Goal: Check status: Check status

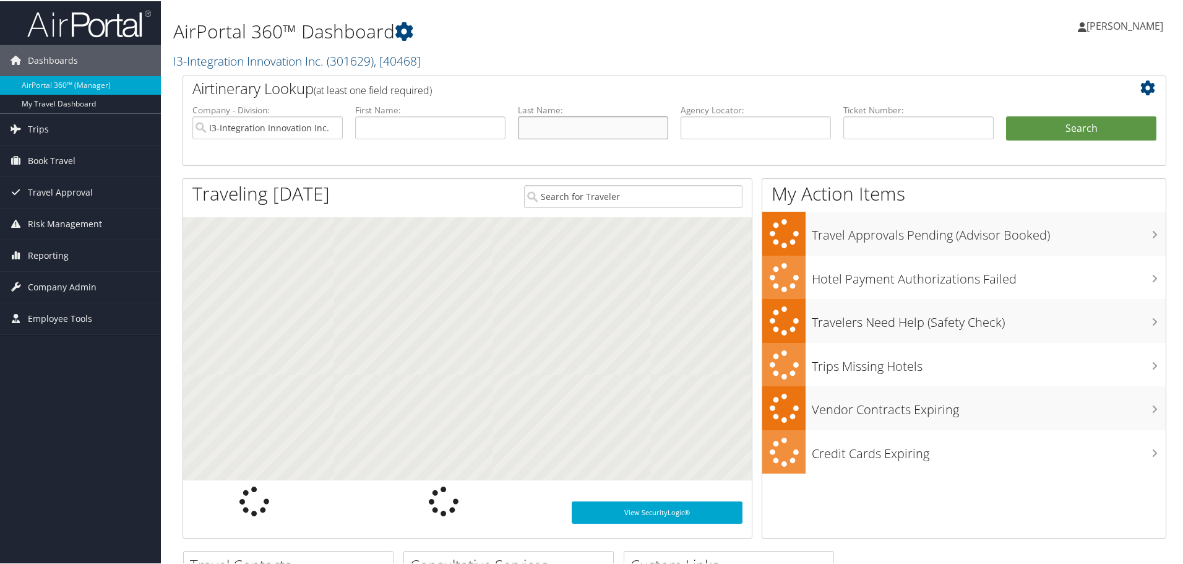
click at [577, 131] on input "text" at bounding box center [593, 126] width 150 height 23
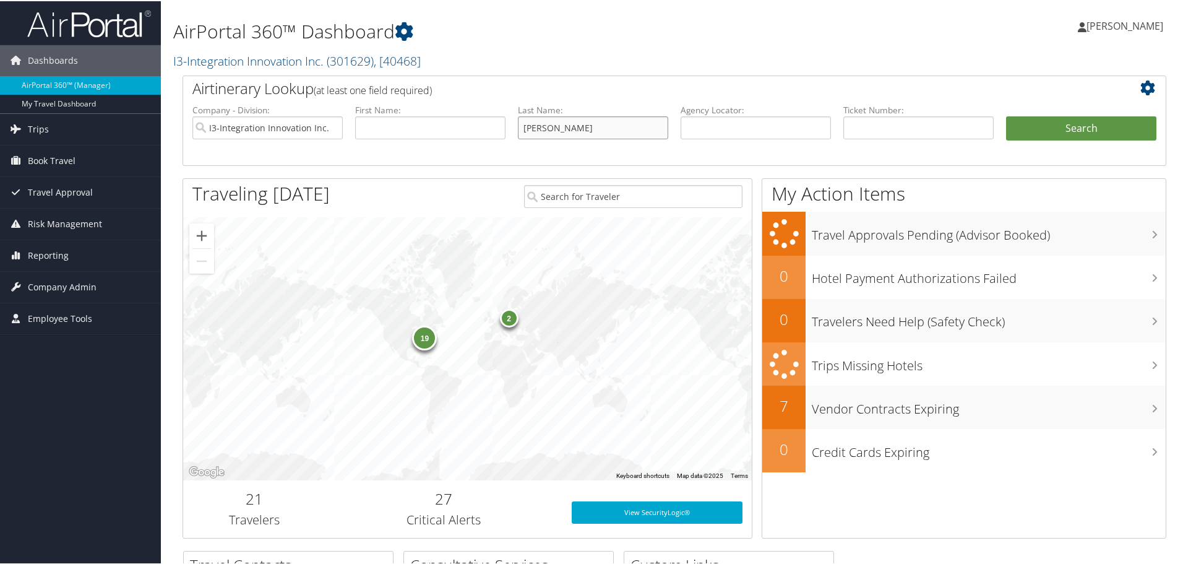
type input "[PERSON_NAME]"
click at [1006, 115] on button "Search" at bounding box center [1081, 127] width 150 height 25
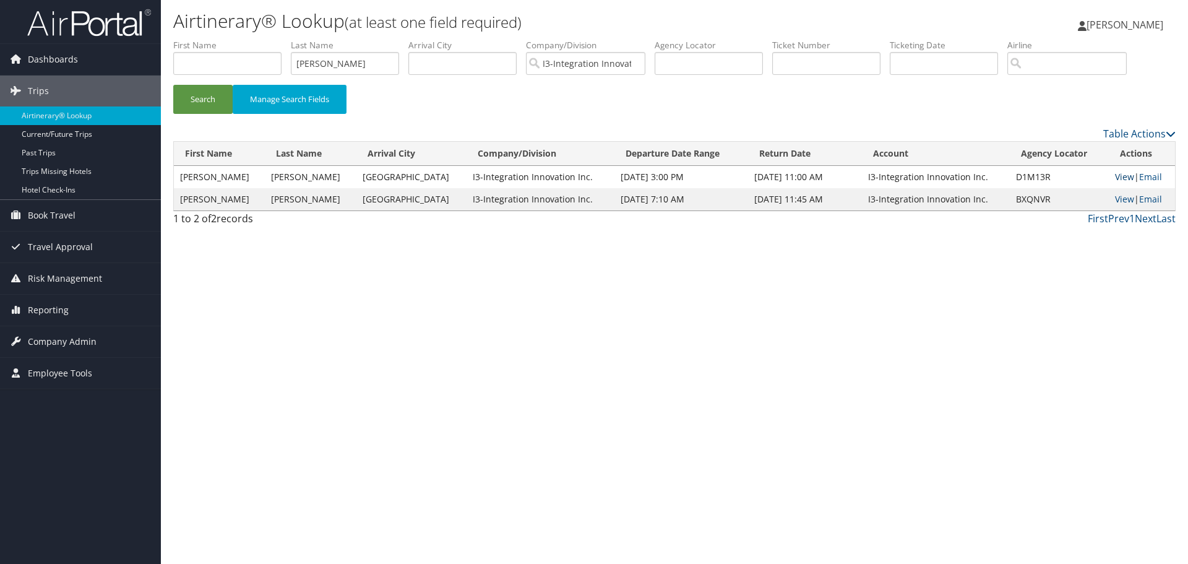
click at [1118, 175] on link "View" at bounding box center [1124, 177] width 19 height 12
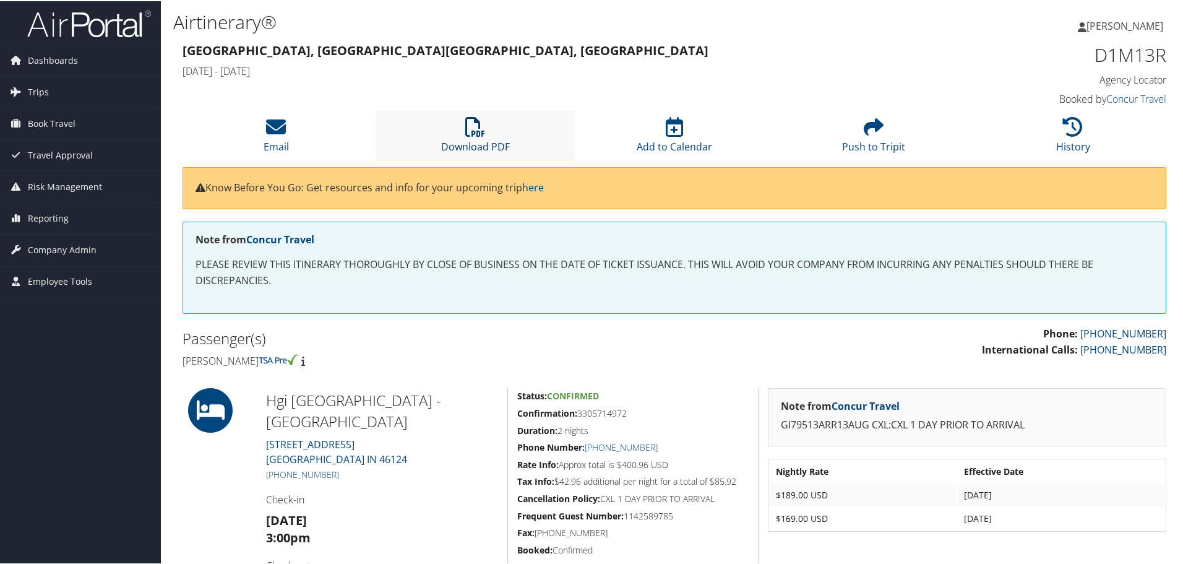
click at [473, 136] on icon at bounding box center [475, 126] width 20 height 20
